Goal: Transaction & Acquisition: Download file/media

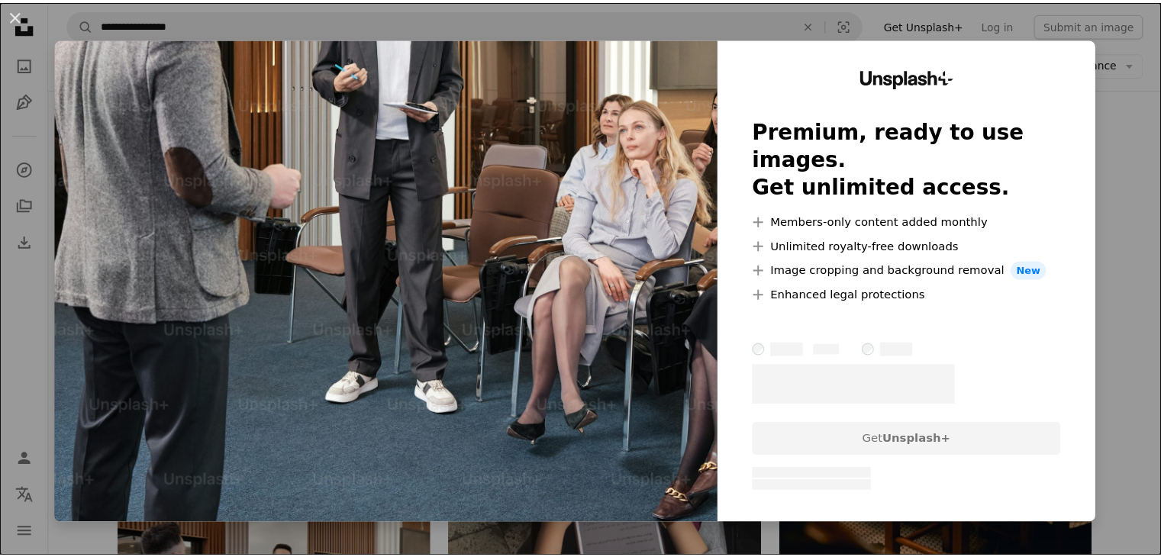
scroll to position [9769, 0]
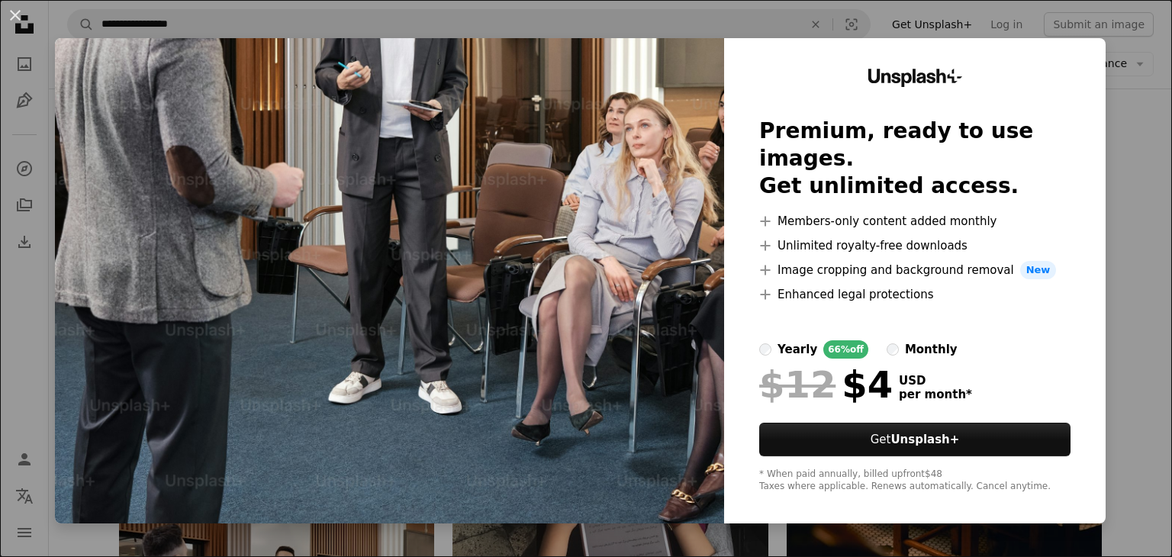
click at [1111, 32] on div "An X shape Unsplash+ Premium, ready to use images. Get unlimited access. A plus…" at bounding box center [586, 278] width 1172 height 557
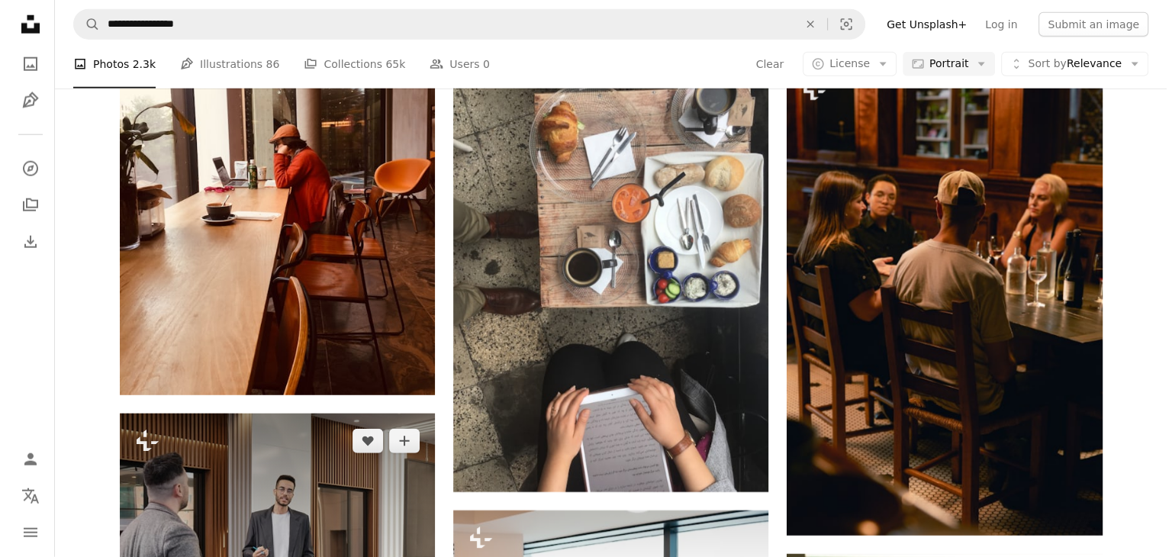
scroll to position [9845, 0]
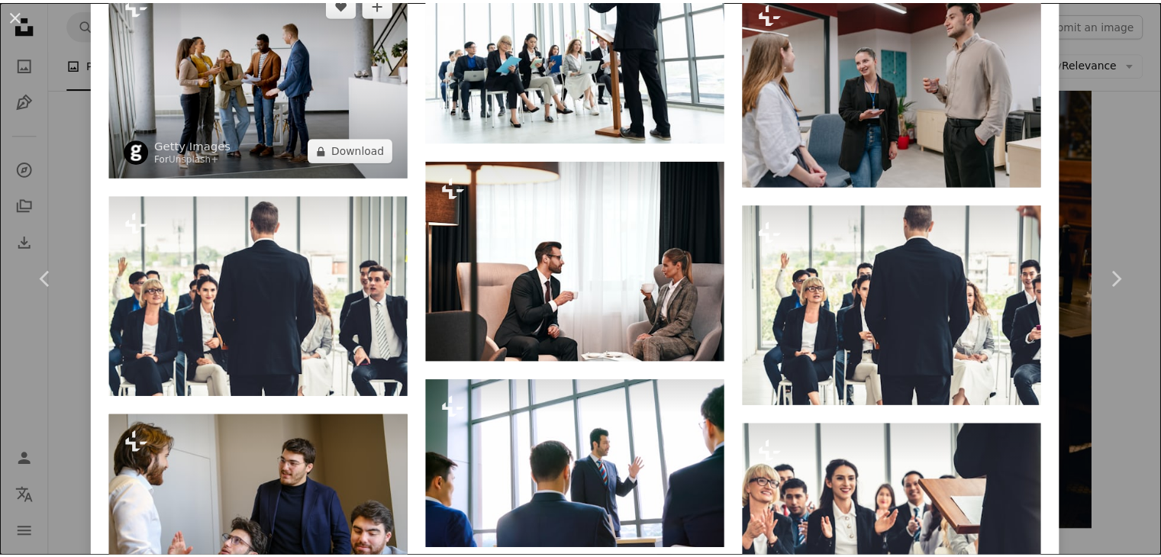
scroll to position [4426, 0]
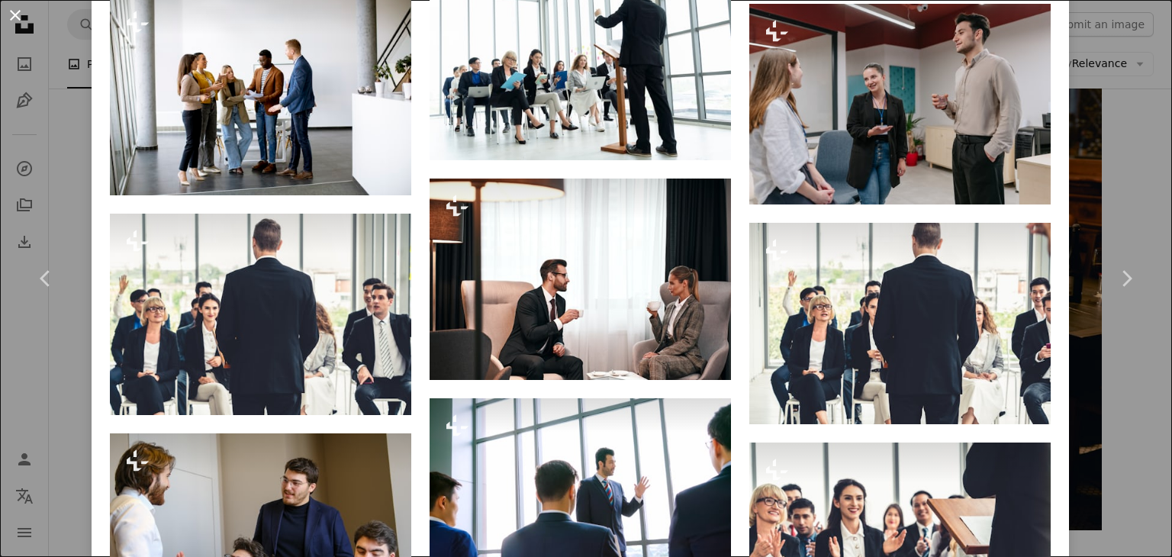
click at [18, 11] on button "An X shape" at bounding box center [15, 15] width 18 height 18
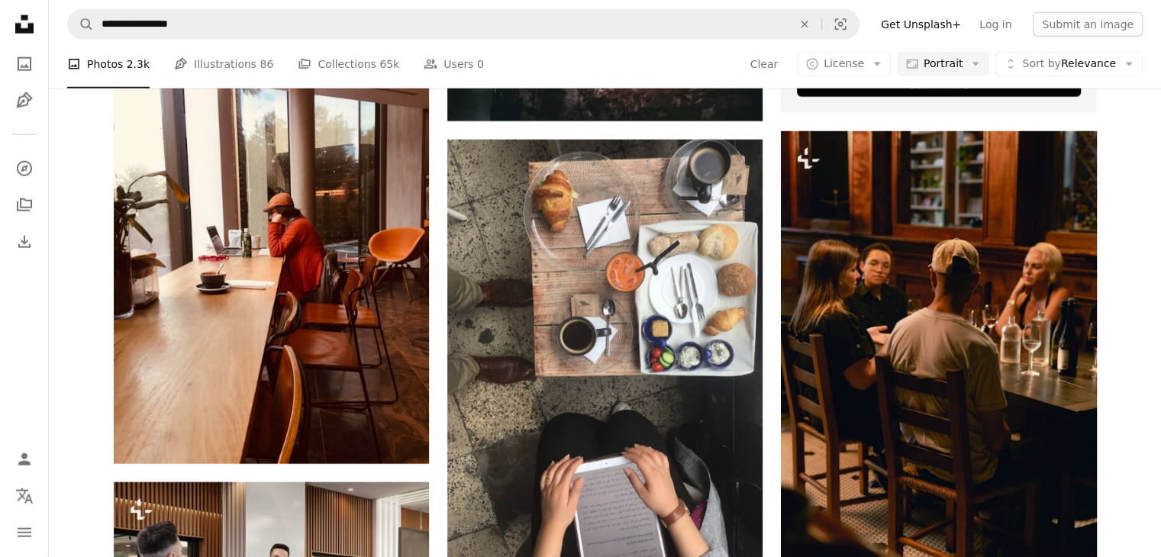
scroll to position [9769, 0]
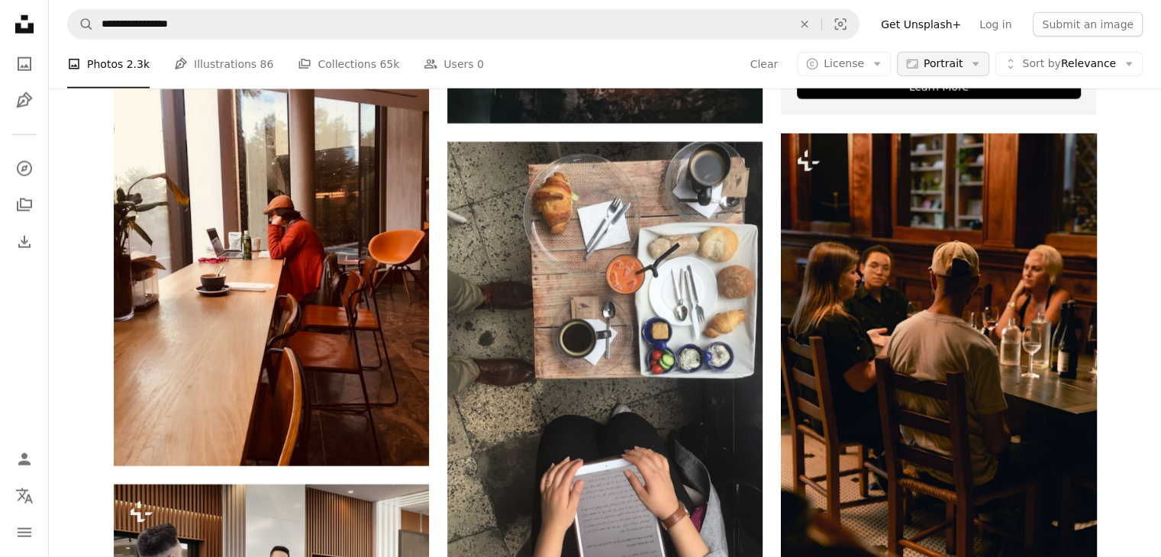
click at [971, 61] on button "Aspect ratio Portrait Arrow down" at bounding box center [943, 64] width 92 height 24
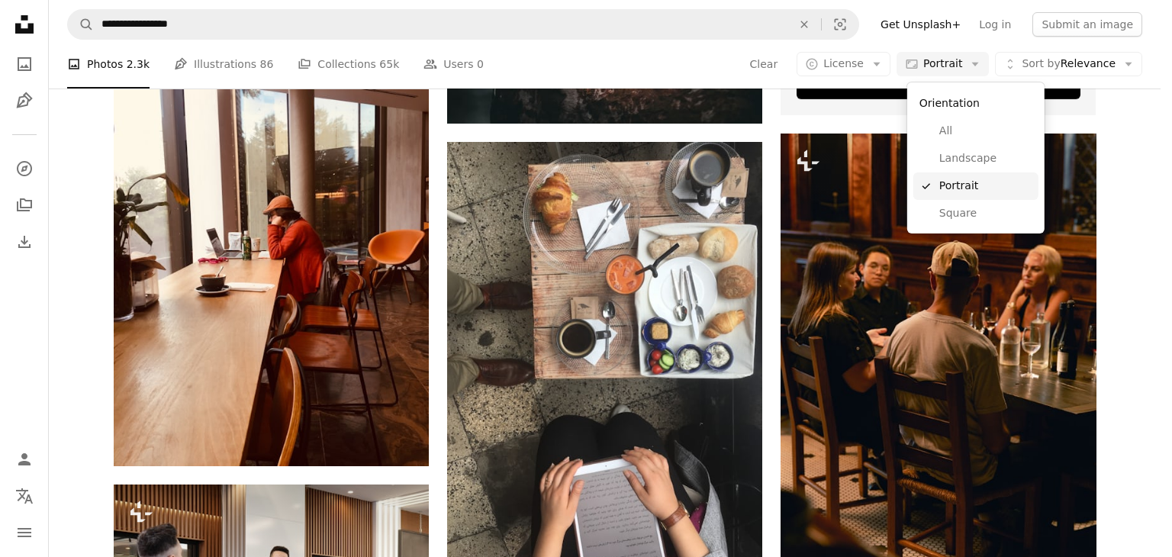
drag, startPoint x: 992, startPoint y: 184, endPoint x: 1011, endPoint y: 163, distance: 28.6
click at [991, 184] on span "Portrait" at bounding box center [985, 186] width 93 height 15
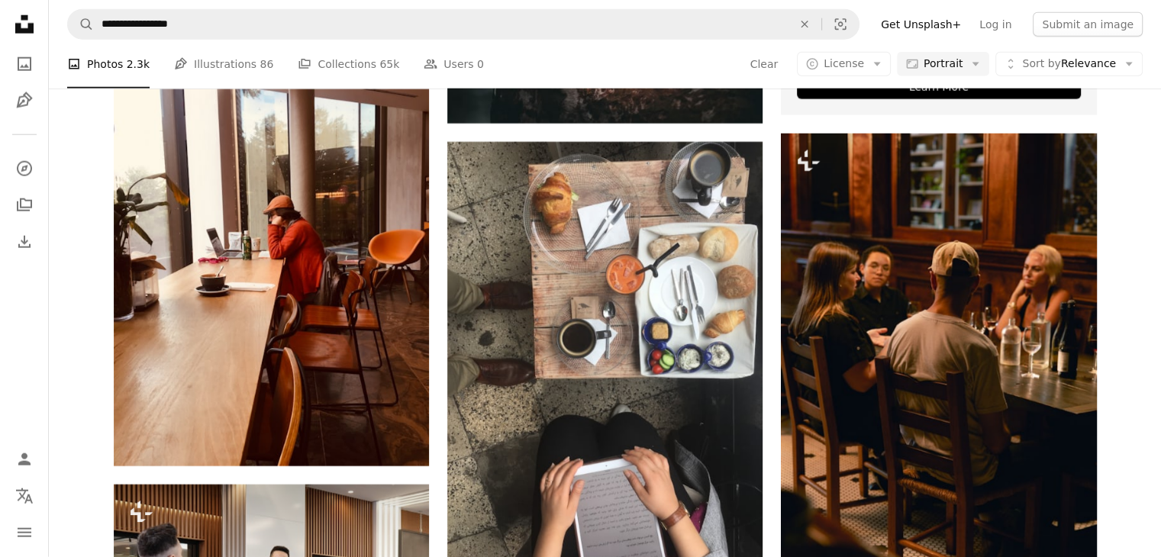
scroll to position [26940, 0]
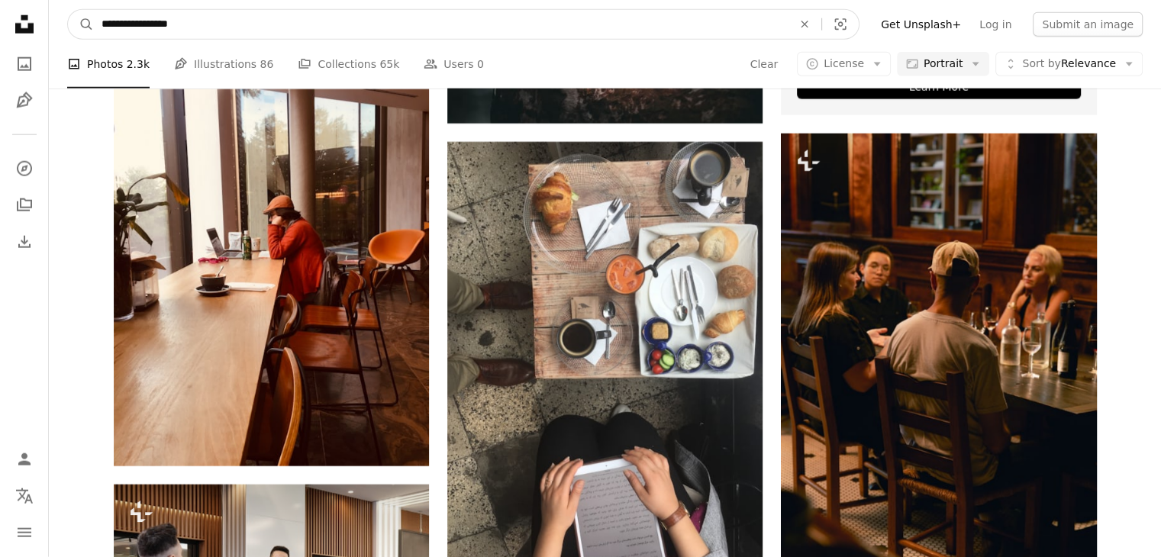
drag, startPoint x: 153, startPoint y: 22, endPoint x: 94, endPoint y: 40, distance: 61.6
click at [95, 39] on form "**********" at bounding box center [463, 24] width 792 height 31
type input "*******"
click at [68, 10] on button "A magnifying glass" at bounding box center [81, 24] width 26 height 29
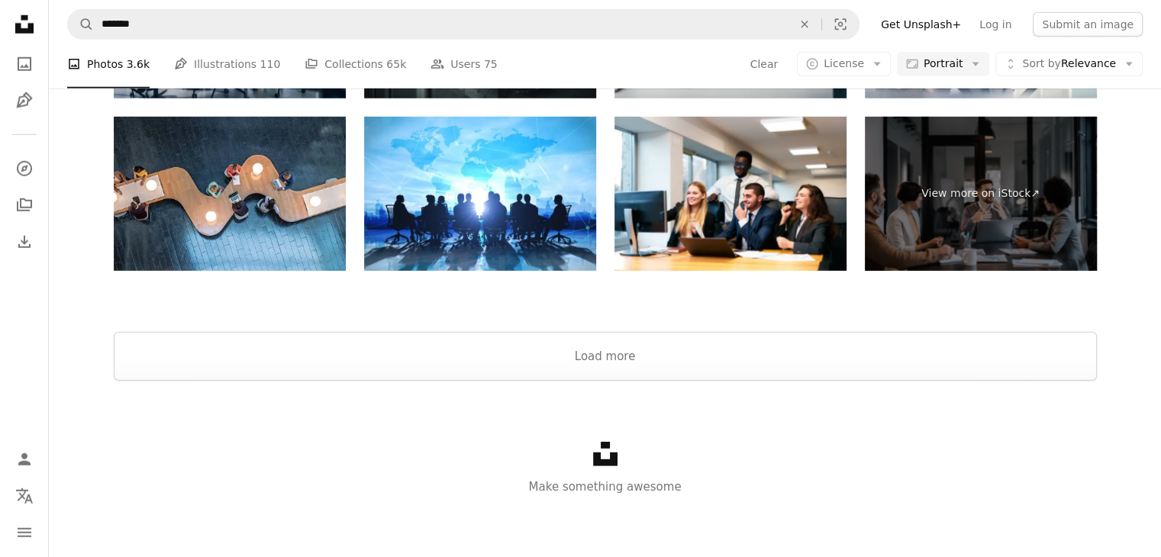
scroll to position [1603, 0]
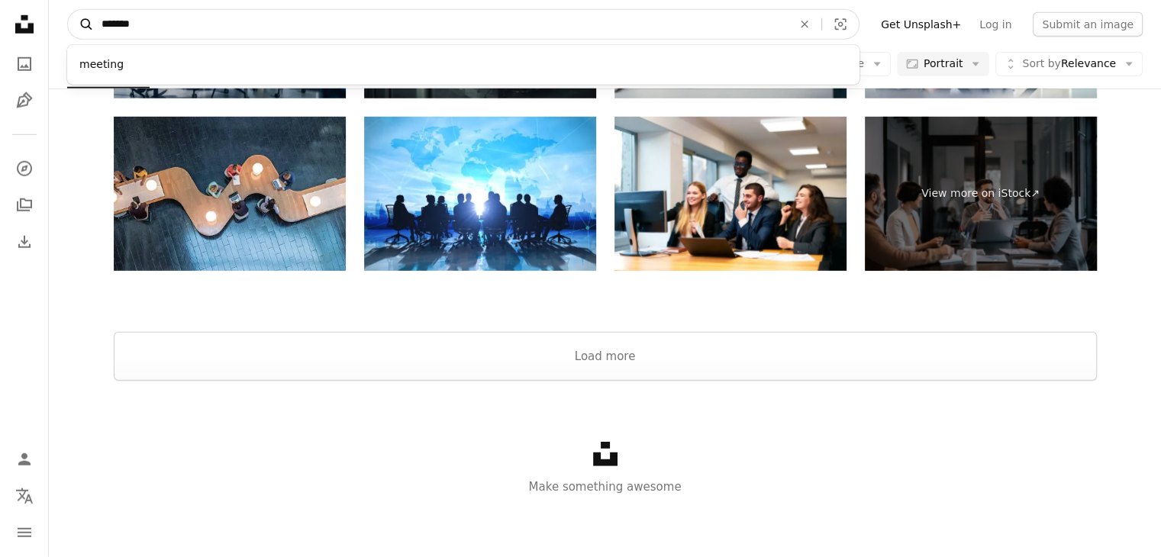
drag, startPoint x: 501, startPoint y: 27, endPoint x: 85, endPoint y: 29, distance: 415.2
click at [92, 30] on form "A magnifying glass ******* meeting An X shape Visual search" at bounding box center [463, 24] width 792 height 31
type input "******"
click at [68, 10] on button "A magnifying glass" at bounding box center [81, 24] width 26 height 29
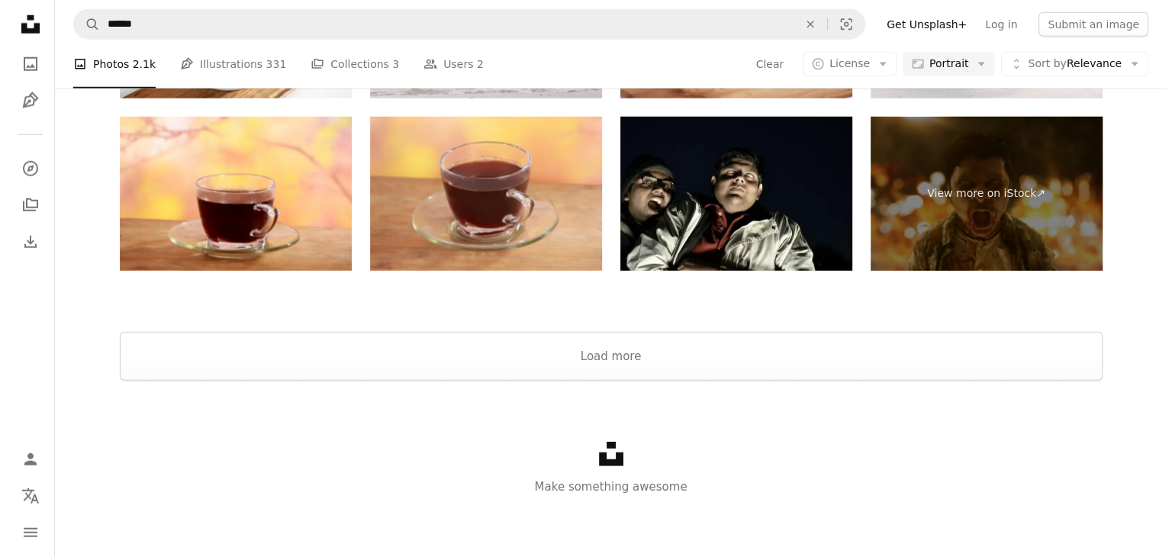
scroll to position [153, 0]
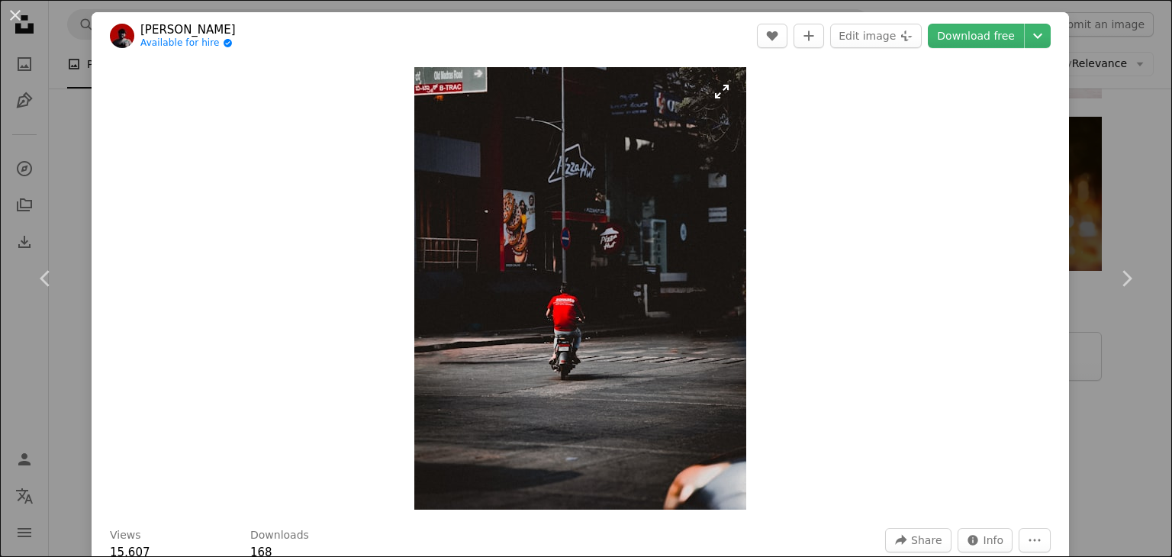
click at [587, 311] on img "Zoom in on this image" at bounding box center [580, 288] width 332 height 443
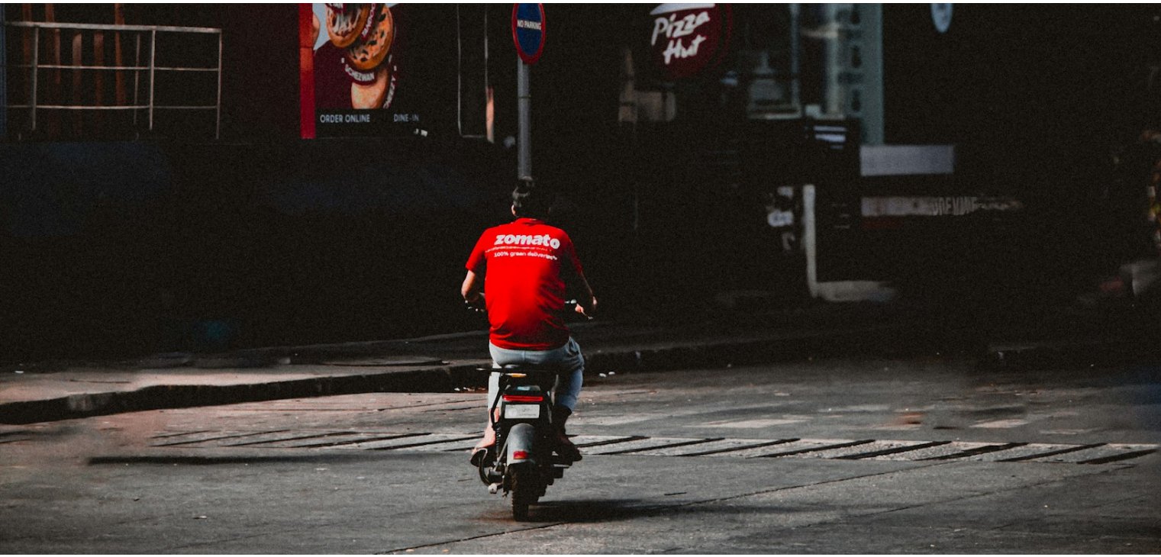
scroll to position [641, 0]
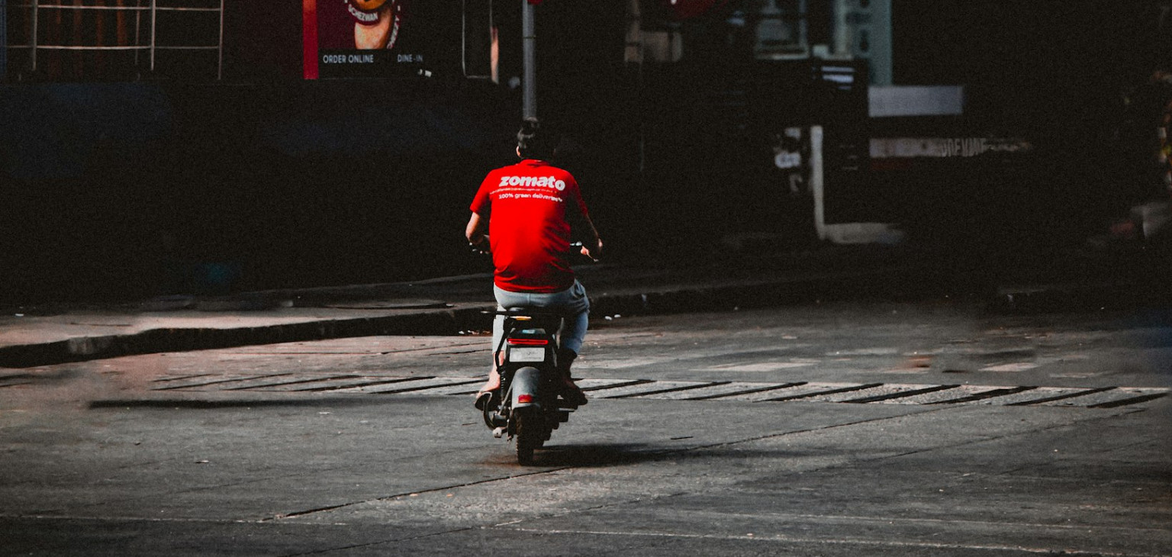
click at [587, 311] on img "Zoom out on this image" at bounding box center [586, 140] width 1174 height 1565
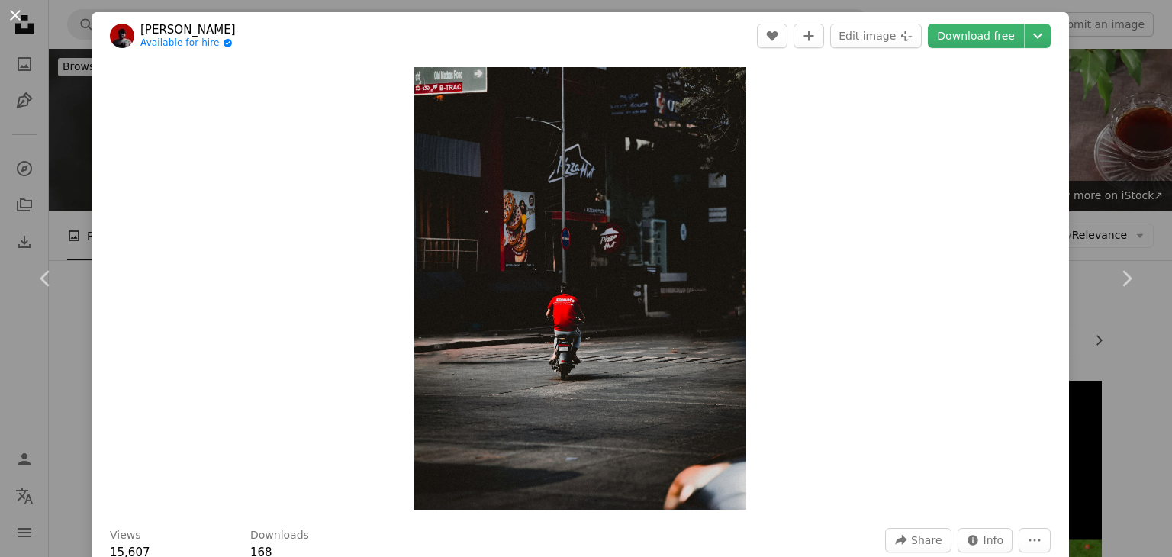
click at [15, 8] on button "An X shape" at bounding box center [15, 15] width 18 height 18
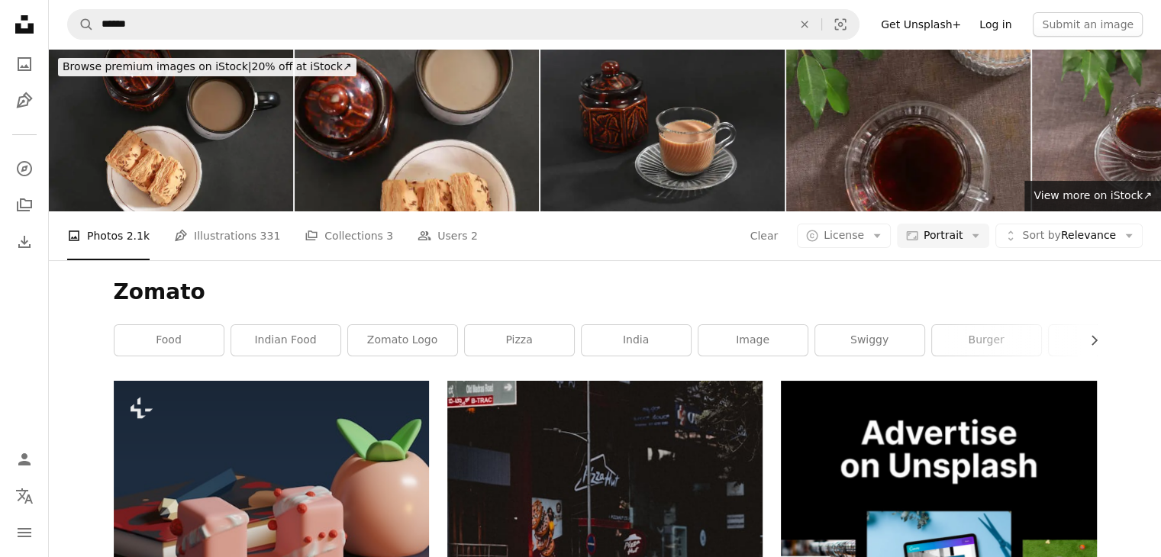
click at [995, 31] on link "Log in" at bounding box center [995, 24] width 50 height 24
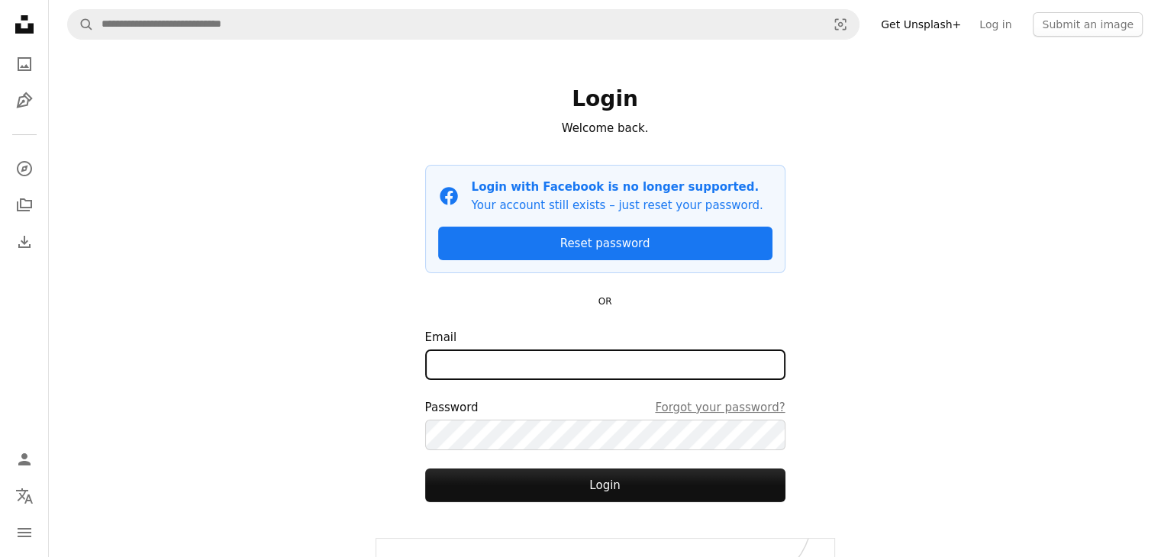
click at [675, 368] on input "Email" at bounding box center [605, 365] width 360 height 31
click at [628, 359] on input "Email" at bounding box center [605, 365] width 360 height 31
type input "**********"
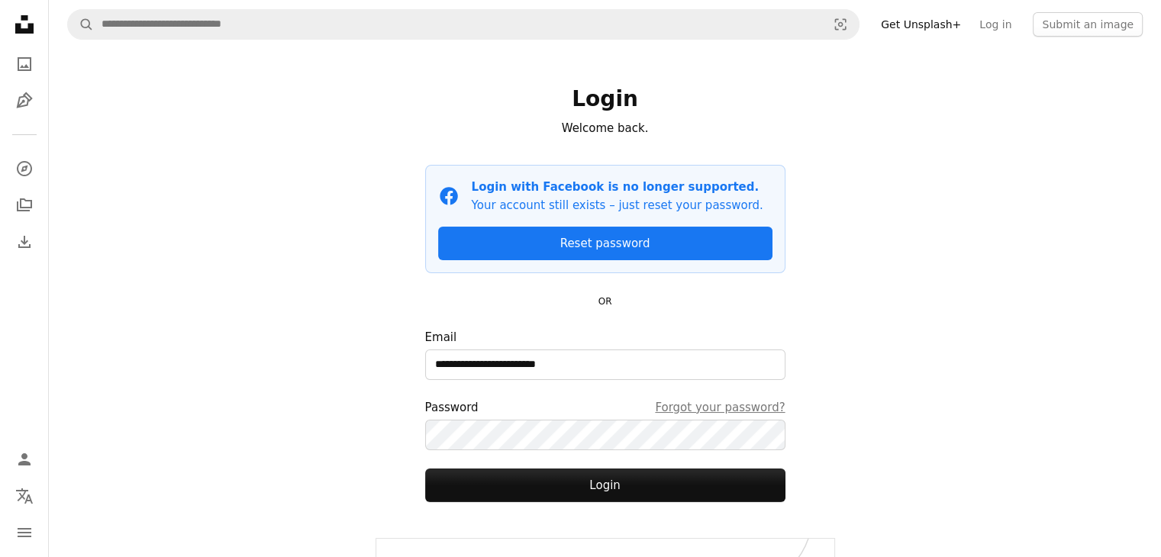
click at [28, 25] on icon at bounding box center [24, 24] width 18 height 18
